Goal: Participate in discussion: Engage in conversation with other users on a specific topic

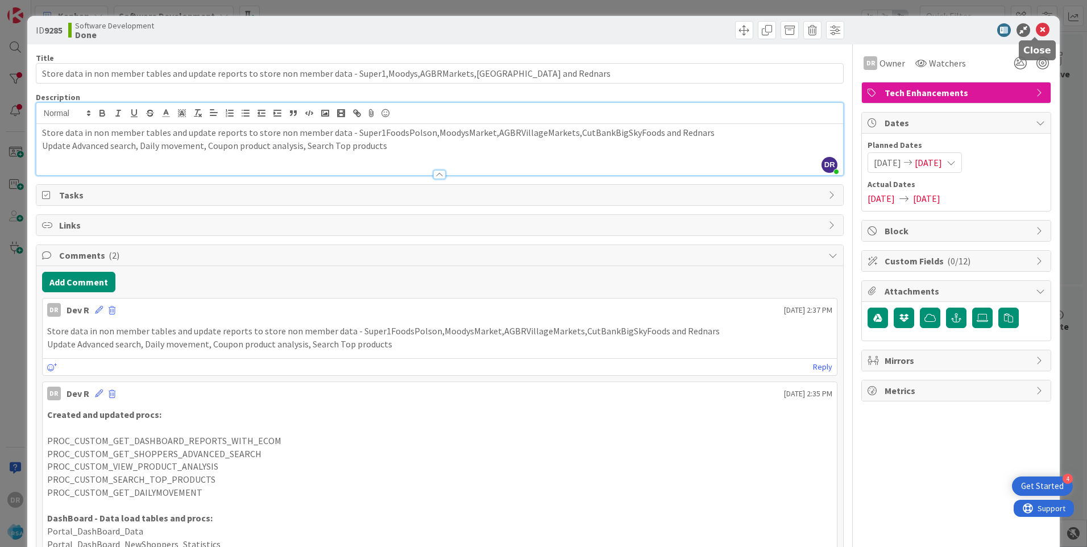
click at [1039, 28] on icon at bounding box center [1043, 30] width 14 height 14
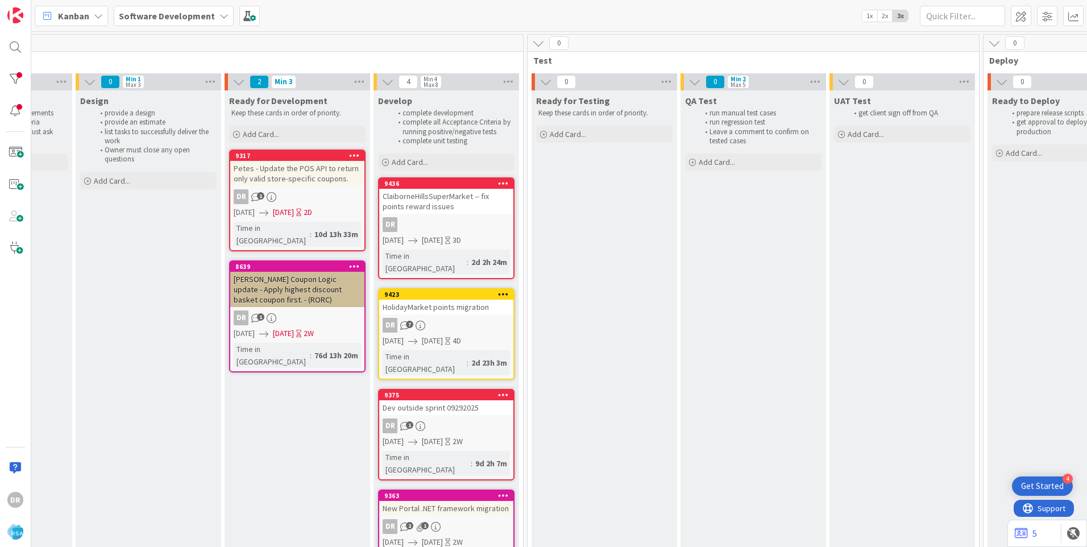
scroll to position [0, 1330]
click at [453, 300] on div "HolidayMarket points migration" at bounding box center [448, 307] width 134 height 15
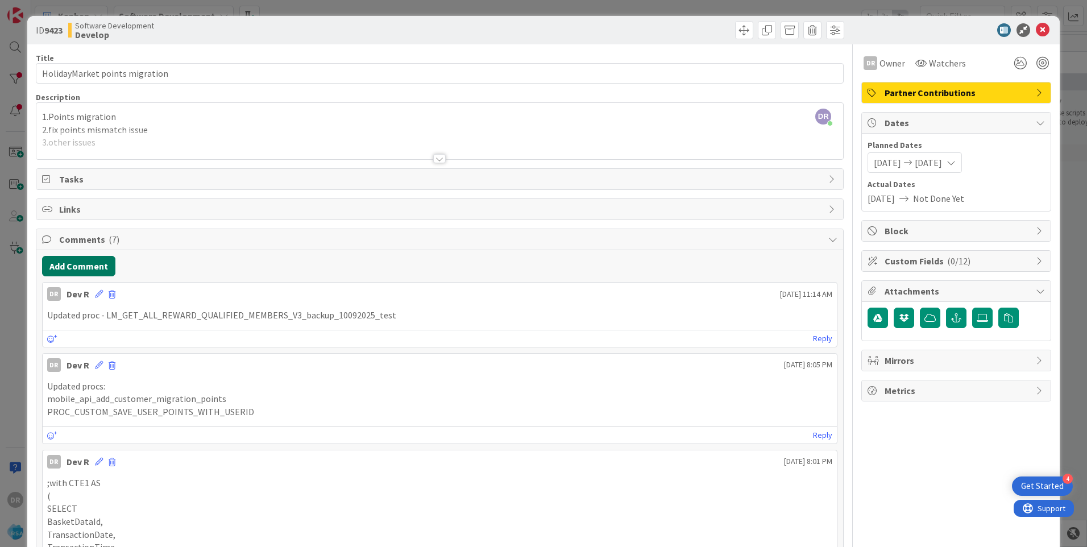
click at [93, 261] on button "Add Comment" at bounding box center [78, 266] width 73 height 20
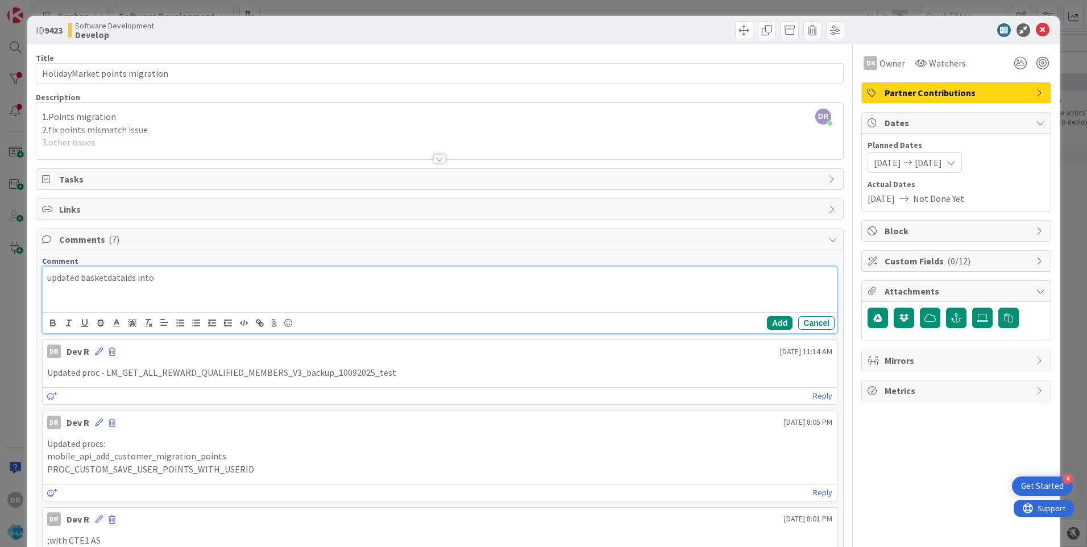
click at [74, 278] on p "updated basketdataids into" at bounding box center [439, 277] width 785 height 13
click at [767, 320] on button "Add" at bounding box center [780, 323] width 26 height 14
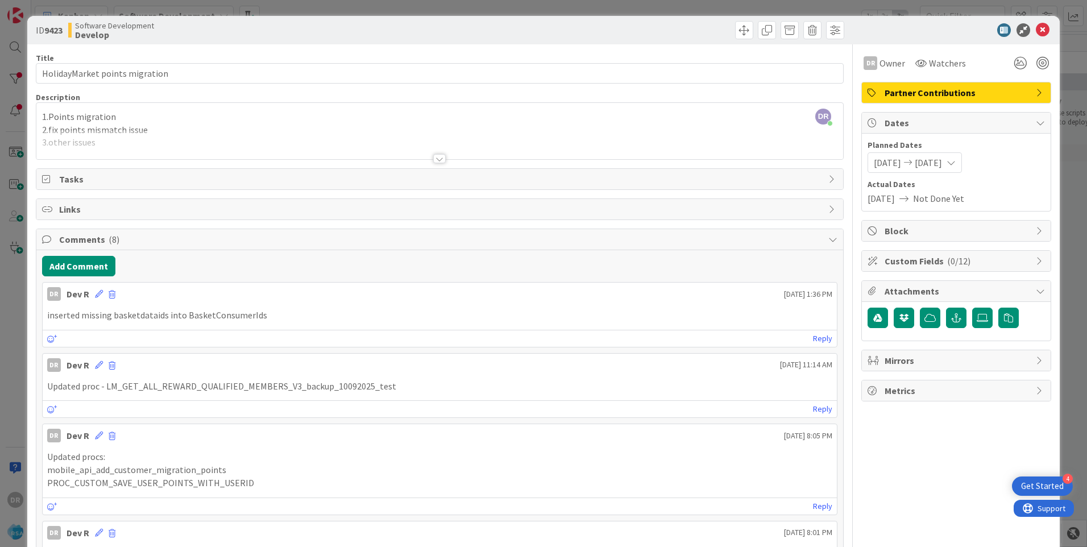
click at [198, 469] on p "mobile_api_add_customer_migration_points" at bounding box center [439, 469] width 785 height 13
copy p "mobile_api_add_customer_migration_points"
click at [97, 269] on button "Add Comment" at bounding box center [78, 266] width 73 height 20
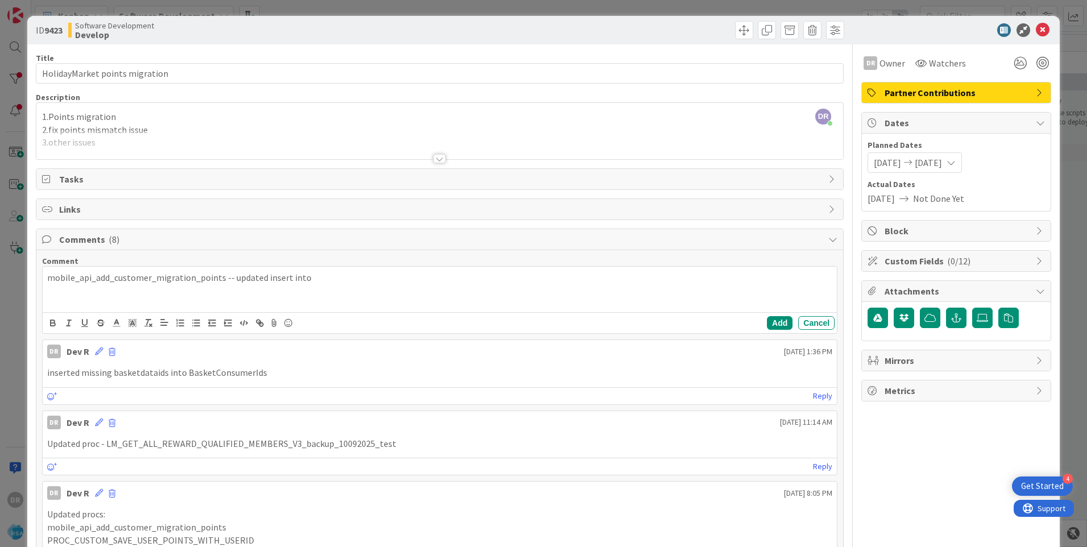
click at [232, 370] on p "inserted missing basketdataids into BasketConsumerIds" at bounding box center [439, 372] width 785 height 13
copy p "BasketConsumerIds"
click at [318, 275] on p "mobile_api_add_customer_migration_points -- updated insert into" at bounding box center [439, 277] width 785 height 13
click at [767, 321] on button "Add" at bounding box center [780, 323] width 26 height 14
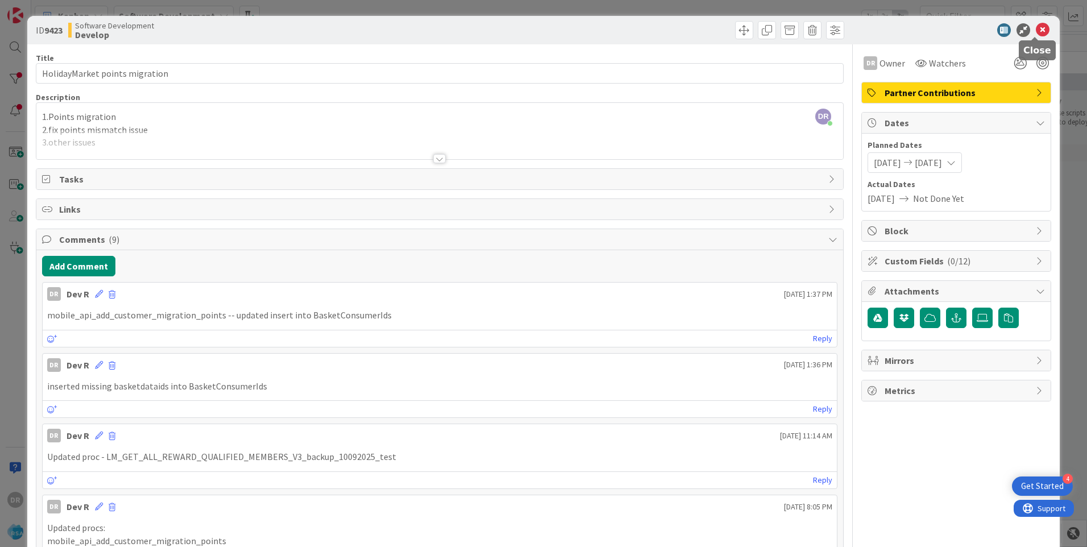
click at [1036, 34] on icon at bounding box center [1043, 30] width 14 height 14
